Goal: Task Accomplishment & Management: Manage account settings

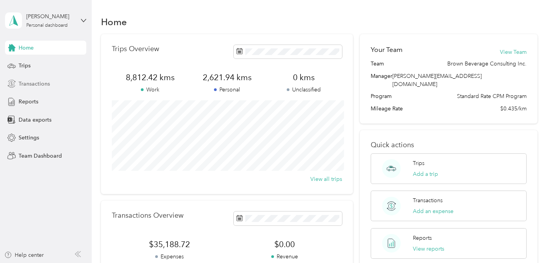
click at [24, 85] on span "Transactions" at bounding box center [34, 84] width 31 height 8
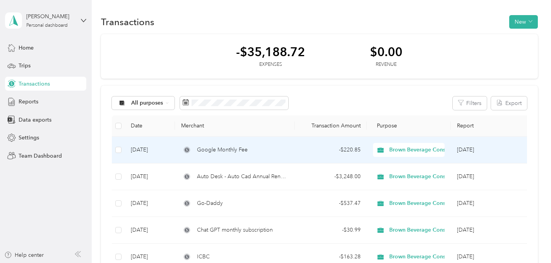
click at [221, 148] on span "Google Monthly Fee" at bounding box center [222, 149] width 51 height 9
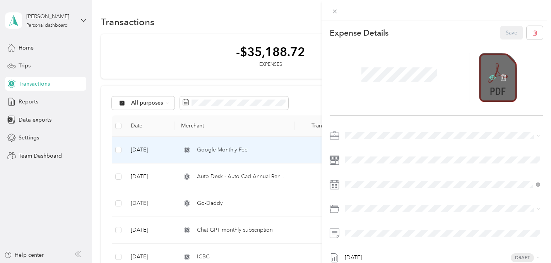
click at [491, 76] on icon at bounding box center [492, 77] width 7 height 5
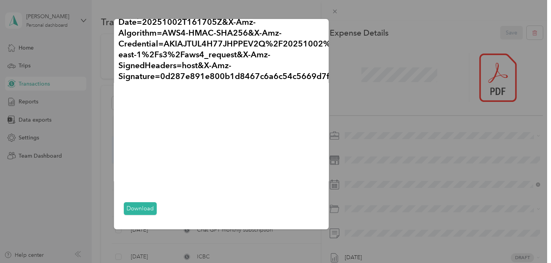
scroll to position [35, 10]
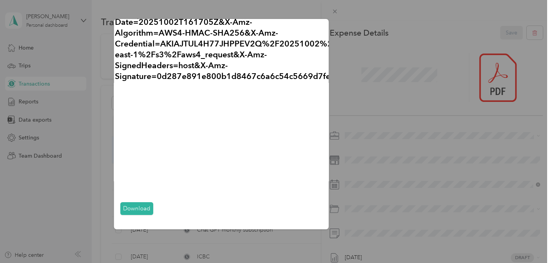
click at [365, 111] on div "Google_-_Oct_1_2025_.pdf?X-Amz-Expires=600&X-Amz-Date=20251002T161705Z&X-Amz-Al…" at bounding box center [382, 125] width 215 height 212
drag, startPoint x: 341, startPoint y: 112, endPoint x: 297, endPoint y: 44, distance: 80.5
click at [338, 106] on div "Google_-_Oct_1_2025_.pdf?X-Amz-Expires=600&X-Amz-Date=20251002T161705Z&X-Amz-Al…" at bounding box center [382, 125] width 215 height 212
click at [321, 28] on div "Google_-_Oct_1_2025_.pdf?X-Amz-Expires=600&X-Amz-Date=20251002T161705Z&X-Amz-Al…" at bounding box center [221, 124] width 215 height 210
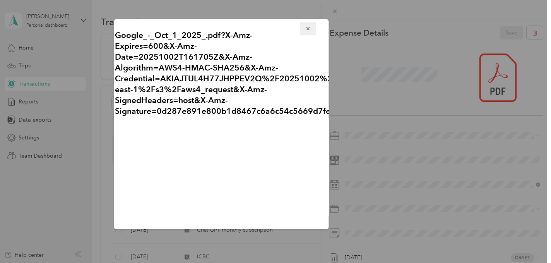
click at [309, 27] on icon "button" at bounding box center [307, 28] width 5 height 5
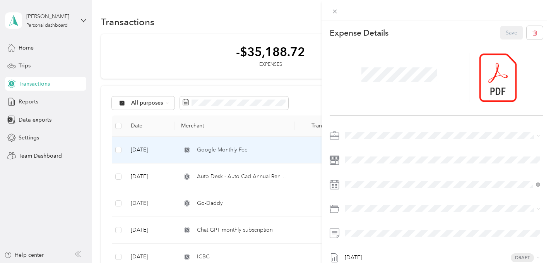
click at [168, 100] on div "This expense cannot be edited because it is either under review, approved, or p…" at bounding box center [275, 131] width 551 height 263
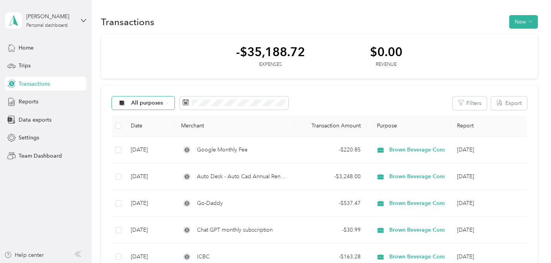
click at [160, 102] on span "All purposes" at bounding box center [147, 102] width 32 height 5
click at [143, 145] on span "Brown Beverage Consulting Inc." at bounding box center [171, 144] width 81 height 8
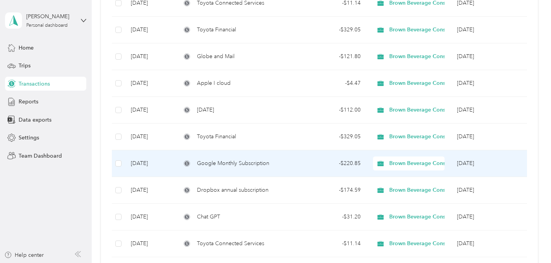
scroll to position [282, 0]
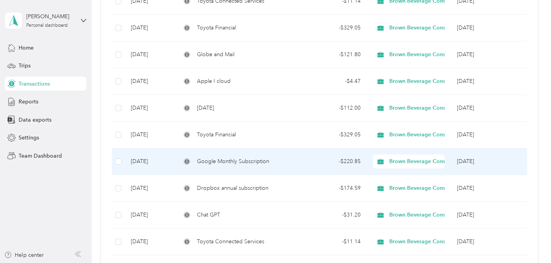
click at [255, 161] on span "Google Monthly Subscription" at bounding box center [233, 161] width 72 height 9
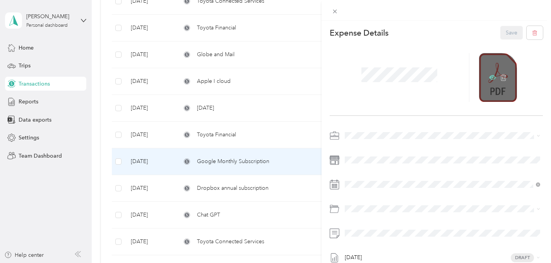
click at [489, 78] on icon at bounding box center [492, 77] width 7 height 7
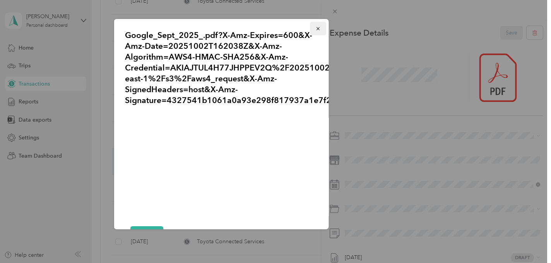
click at [316, 27] on icon "button" at bounding box center [317, 28] width 5 height 5
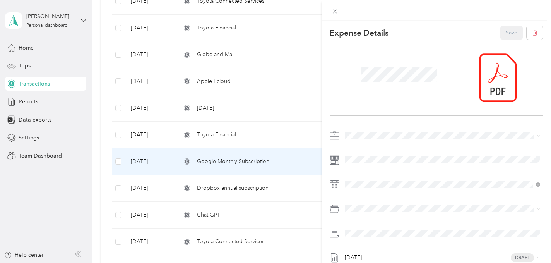
click at [215, 162] on div "This expense cannot be edited because it is either under review, approved, or p…" at bounding box center [275, 131] width 551 height 263
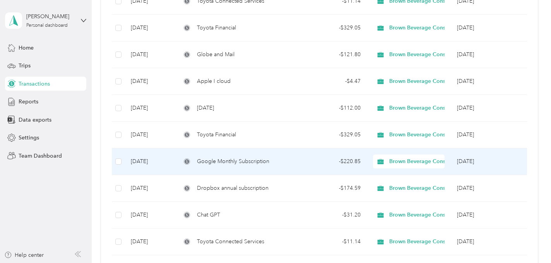
click at [215, 162] on span "Google Monthly Subscription" at bounding box center [233, 161] width 72 height 9
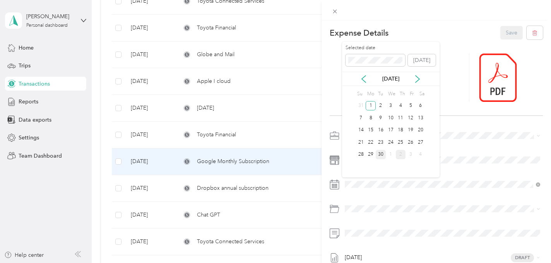
click at [381, 153] on div "30" at bounding box center [380, 155] width 10 height 10
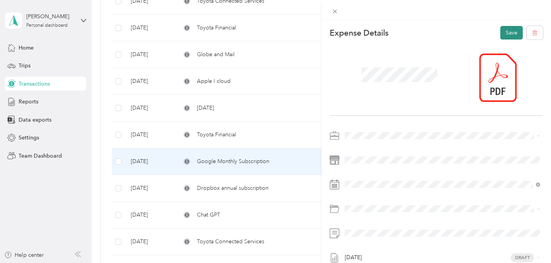
click at [507, 35] on button "Save" at bounding box center [511, 33] width 22 height 14
